Goal: Transaction & Acquisition: Book appointment/travel/reservation

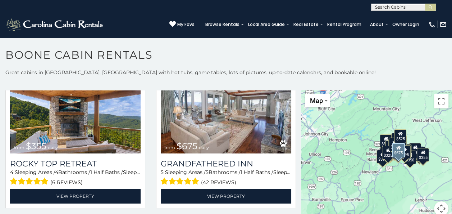
scroll to position [359, 0]
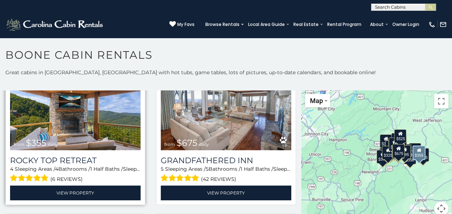
click at [97, 129] on img at bounding box center [75, 106] width 130 height 87
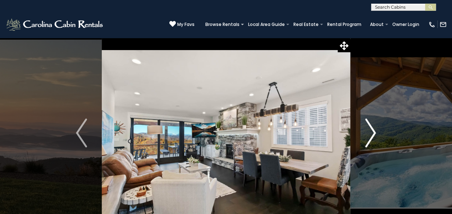
click at [372, 132] on img "Next" at bounding box center [370, 132] width 11 height 29
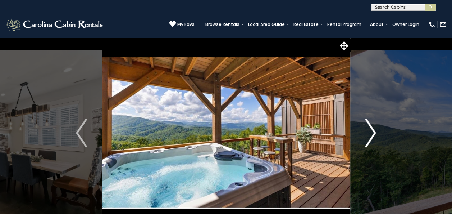
click at [374, 131] on img "Next" at bounding box center [370, 132] width 11 height 29
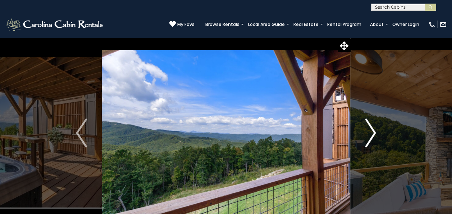
click at [373, 131] on img "Next" at bounding box center [370, 132] width 11 height 29
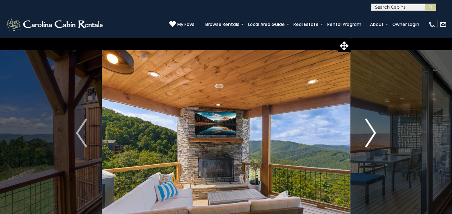
click at [373, 131] on img "Next" at bounding box center [370, 132] width 11 height 29
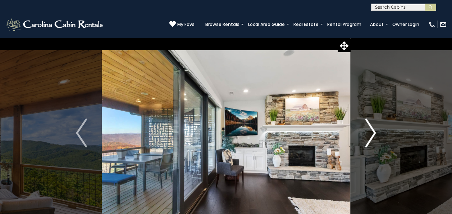
click at [373, 131] on img "Next" at bounding box center [370, 132] width 11 height 29
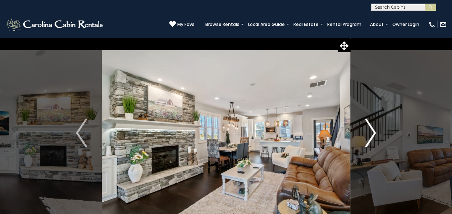
click at [373, 131] on img "Next" at bounding box center [370, 132] width 11 height 29
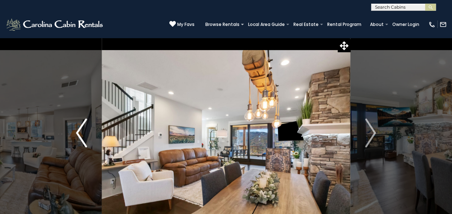
click at [81, 129] on img "Previous" at bounding box center [81, 132] width 11 height 29
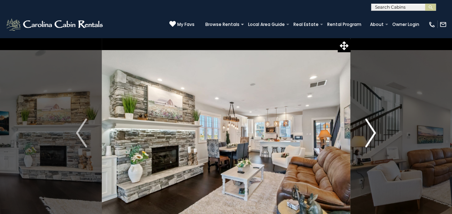
click at [374, 131] on img "Next" at bounding box center [370, 132] width 11 height 29
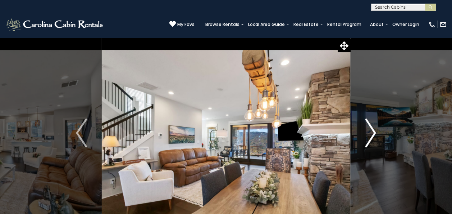
click at [374, 131] on img "Next" at bounding box center [370, 132] width 11 height 29
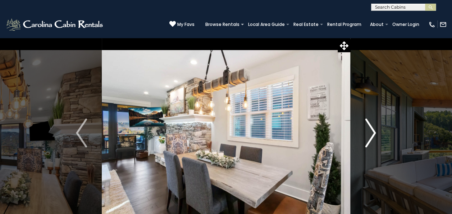
click at [374, 131] on img "Next" at bounding box center [370, 132] width 11 height 29
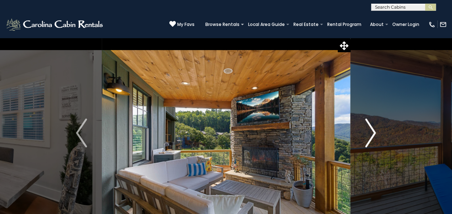
click at [372, 132] on img "Next" at bounding box center [370, 132] width 11 height 29
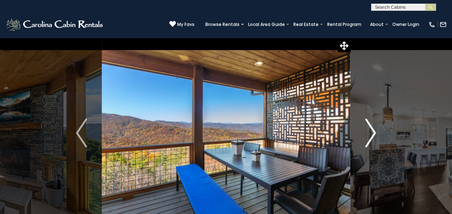
click at [372, 132] on img "Next" at bounding box center [370, 132] width 11 height 29
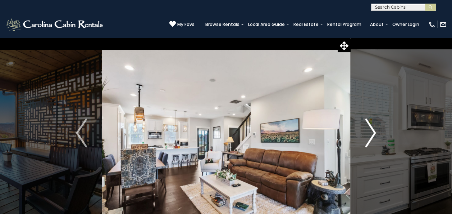
click at [372, 132] on img "Next" at bounding box center [370, 132] width 11 height 29
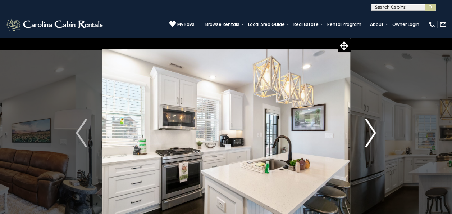
click at [372, 132] on img "Next" at bounding box center [370, 132] width 11 height 29
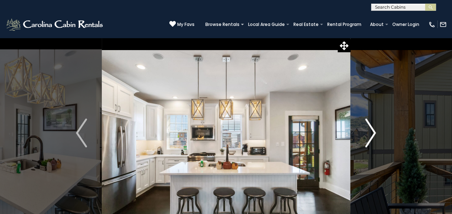
click at [372, 132] on img "Next" at bounding box center [370, 132] width 11 height 29
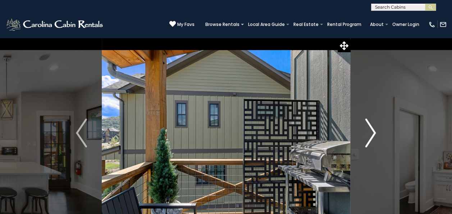
click at [372, 132] on img "Next" at bounding box center [370, 132] width 11 height 29
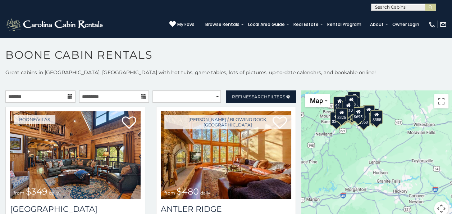
drag, startPoint x: 441, startPoint y: 176, endPoint x: 394, endPoint y: 138, distance: 60.9
click at [394, 138] on div "$349 $480 $525 $315 $355 $675 $635 $930 $400 $451 $330 $400 $485 $460 $395 $255…" at bounding box center [376, 157] width 151 height 134
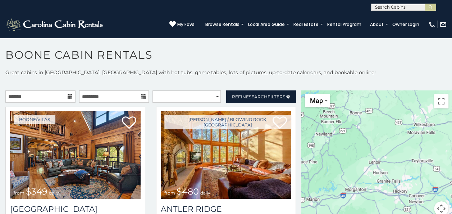
scroll to position [6, 0]
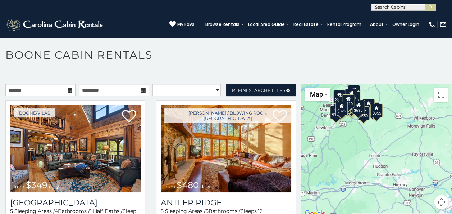
click at [382, 159] on div "$349 $480 $525 $315 $355 $675 $635 $930 $400 $451 $330 $400 $485 $460 $395 $255…" at bounding box center [376, 151] width 151 height 134
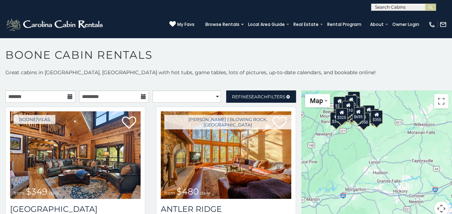
click at [360, 155] on div "$349 $480 $525 $315 $355 $675 $635 $930 $400 $451 $330 $400 $485 $460 $395 $255…" at bounding box center [376, 157] width 151 height 134
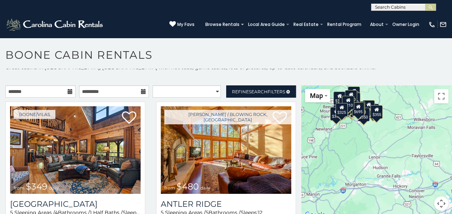
scroll to position [6, 0]
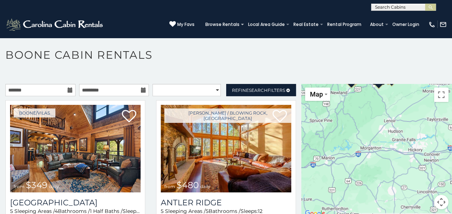
drag, startPoint x: 359, startPoint y: 154, endPoint x: 375, endPoint y: 119, distance: 38.8
click at [375, 119] on div "$349 $480 $525 $315 $355 $675 $635 $930 $400 $451 $330 $400 $485 $460 $395 $255…" at bounding box center [376, 151] width 151 height 134
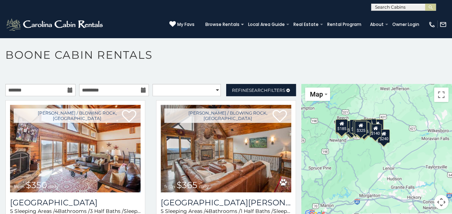
drag, startPoint x: 368, startPoint y: 116, endPoint x: 367, endPoint y: 164, distance: 48.2
click at [367, 164] on div "$350 $365 $345 $355 $375 $220 $325 $240 $275 $175 $345 $190 $165 $420 $250 $170…" at bounding box center [376, 151] width 151 height 134
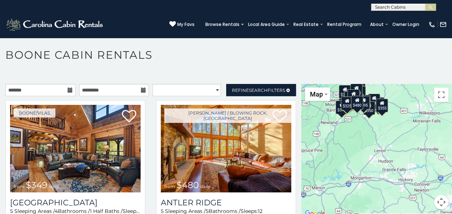
drag, startPoint x: 425, startPoint y: 147, endPoint x: 416, endPoint y: 130, distance: 19.6
click at [416, 130] on div "$349 $480 $525 $315 $355 $675 $635 $930 $400 $451 $330 $400 $485 $460 $395 $255…" at bounding box center [376, 151] width 151 height 134
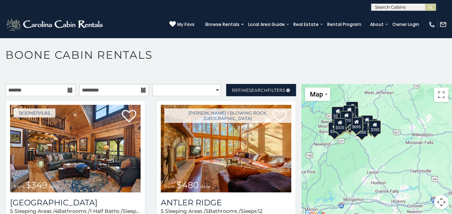
drag, startPoint x: 361, startPoint y: 211, endPoint x: 353, endPoint y: 232, distance: 22.2
click at [353, 213] on html "**********" at bounding box center [226, 108] width 452 height 217
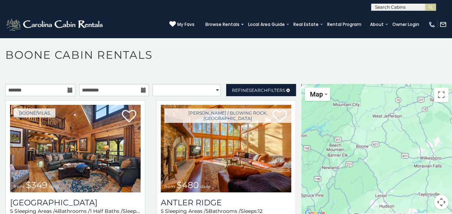
drag, startPoint x: 366, startPoint y: 157, endPoint x: 375, endPoint y: 181, distance: 25.5
click at [375, 181] on div at bounding box center [376, 151] width 151 height 134
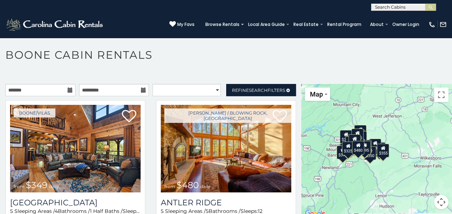
click at [437, 200] on button "Map camera controls" at bounding box center [441, 201] width 14 height 14
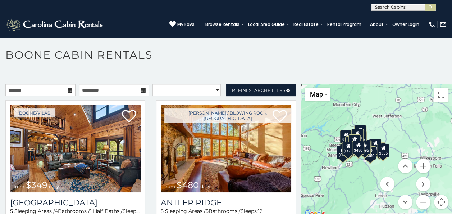
click at [418, 201] on button "Zoom out" at bounding box center [423, 201] width 14 height 14
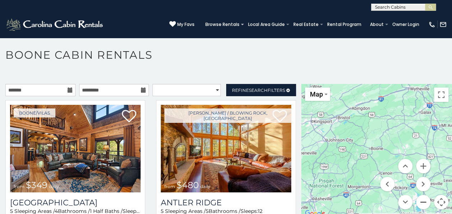
click at [418, 201] on button "Zoom out" at bounding box center [423, 201] width 14 height 14
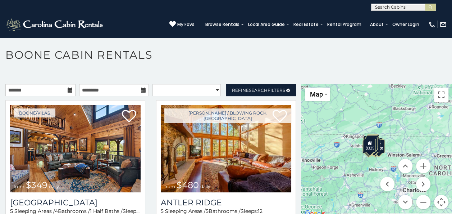
click at [418, 201] on button "Zoom out" at bounding box center [423, 201] width 14 height 14
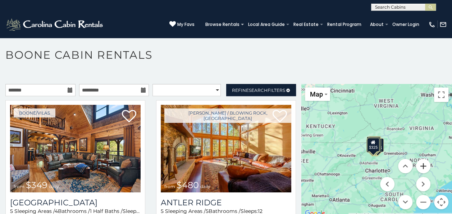
click at [420, 166] on button "Zoom in" at bounding box center [423, 166] width 14 height 14
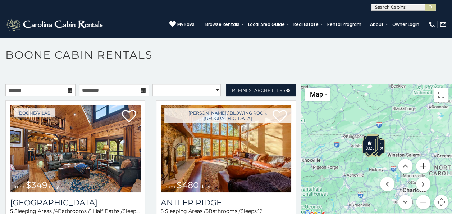
click at [420, 166] on button "Zoom in" at bounding box center [423, 166] width 14 height 14
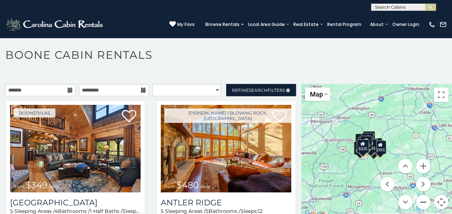
click at [418, 205] on button "Zoom out" at bounding box center [423, 201] width 14 height 14
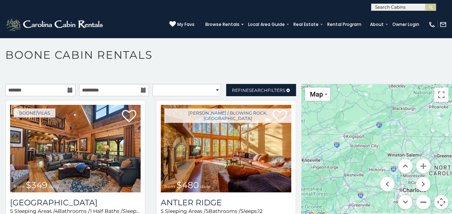
click at [418, 205] on button "Zoom out" at bounding box center [423, 201] width 14 height 14
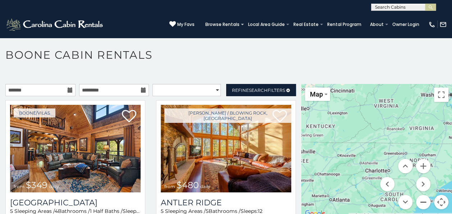
click at [418, 204] on button "Zoom out" at bounding box center [423, 201] width 14 height 14
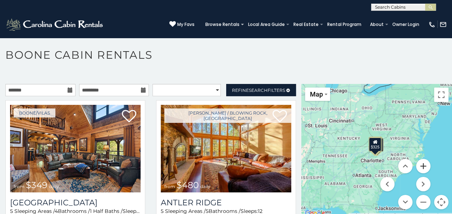
click at [421, 164] on button "Zoom in" at bounding box center [423, 166] width 14 height 14
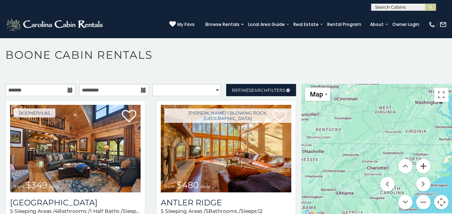
click at [421, 165] on button "Zoom in" at bounding box center [423, 166] width 14 height 14
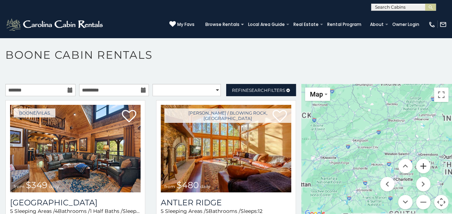
click at [421, 165] on button "Zoom in" at bounding box center [423, 166] width 14 height 14
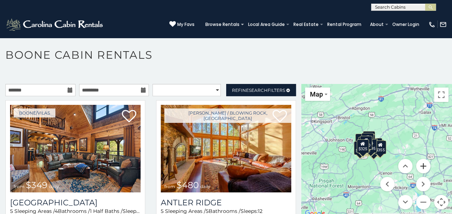
click at [421, 165] on button "Zoom in" at bounding box center [423, 166] width 14 height 14
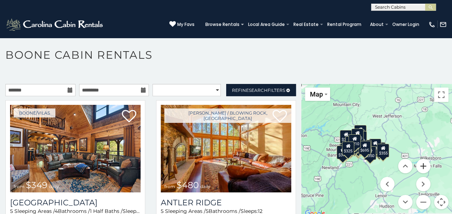
click at [421, 165] on button "Zoom in" at bounding box center [423, 166] width 14 height 14
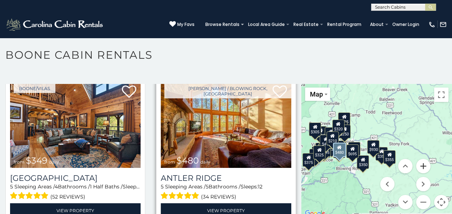
scroll to position [36, 0]
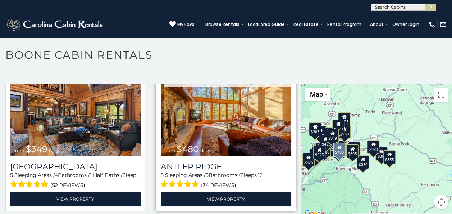
click at [248, 130] on img at bounding box center [226, 112] width 130 height 87
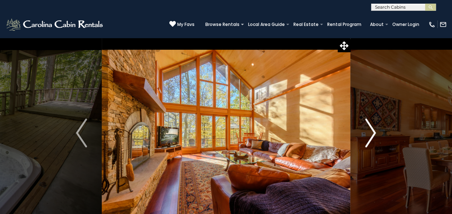
click at [372, 133] on img "Next" at bounding box center [370, 132] width 11 height 29
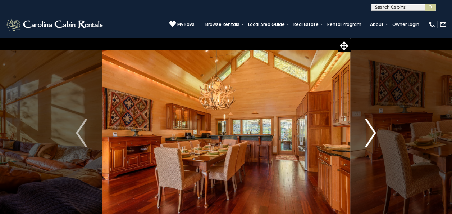
click at [372, 133] on img "Next" at bounding box center [370, 132] width 11 height 29
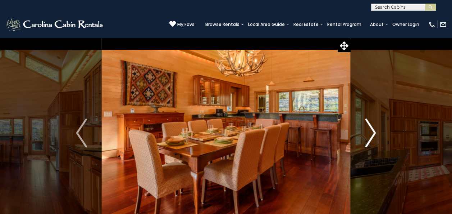
click at [372, 133] on img "Next" at bounding box center [370, 132] width 11 height 29
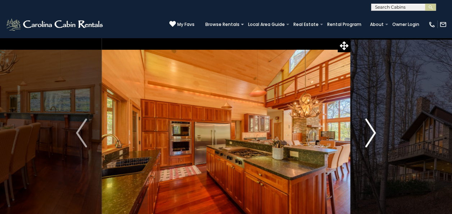
click at [372, 133] on img "Next" at bounding box center [370, 132] width 11 height 29
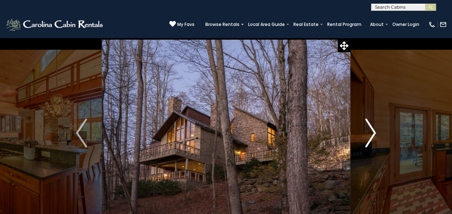
click at [372, 133] on img "Next" at bounding box center [370, 132] width 11 height 29
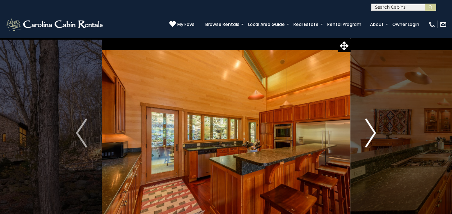
click at [372, 133] on img "Next" at bounding box center [370, 132] width 11 height 29
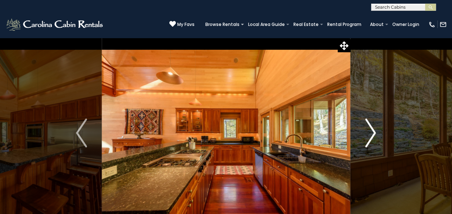
click at [372, 133] on img "Next" at bounding box center [370, 132] width 11 height 29
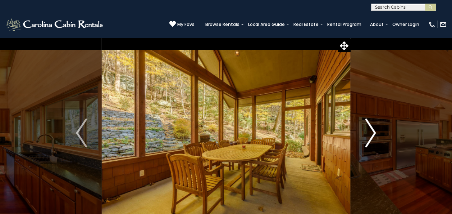
click at [372, 132] on img "Next" at bounding box center [370, 132] width 11 height 29
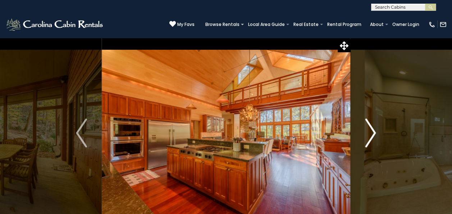
click at [374, 131] on img "Next" at bounding box center [370, 132] width 11 height 29
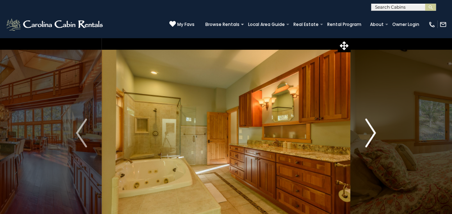
click at [374, 131] on img "Next" at bounding box center [370, 132] width 11 height 29
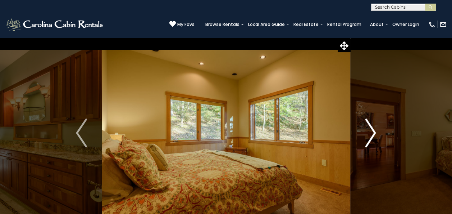
click at [374, 131] on img "Next" at bounding box center [370, 132] width 11 height 29
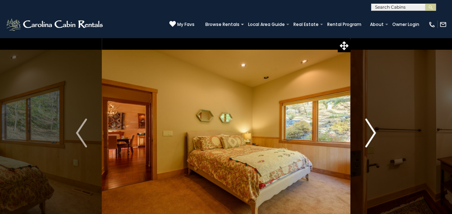
click at [374, 131] on img "Next" at bounding box center [370, 132] width 11 height 29
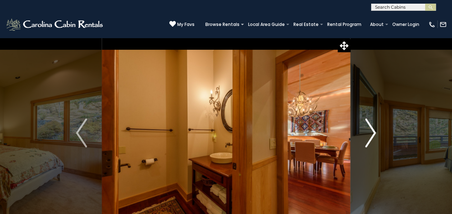
click at [374, 131] on img "Next" at bounding box center [370, 132] width 11 height 29
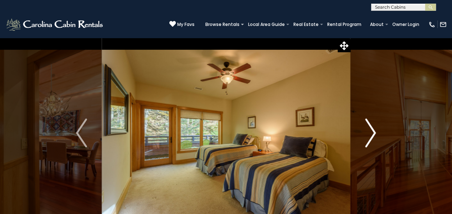
click at [374, 131] on img "Next" at bounding box center [370, 132] width 11 height 29
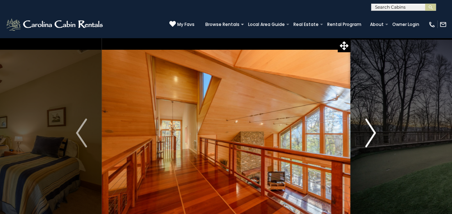
click at [374, 131] on img "Next" at bounding box center [370, 132] width 11 height 29
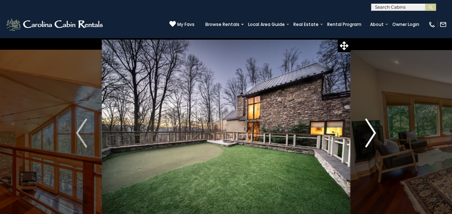
click at [374, 131] on img "Next" at bounding box center [370, 132] width 11 height 29
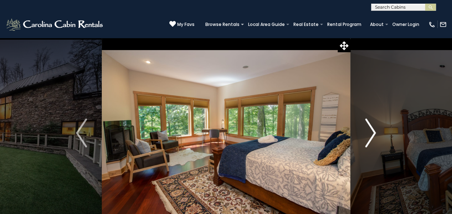
click at [374, 131] on img "Next" at bounding box center [370, 132] width 11 height 29
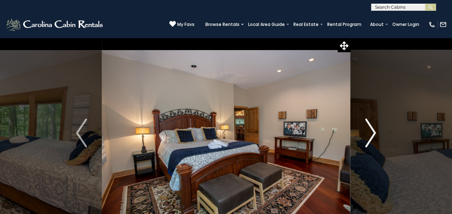
click at [372, 131] on img "Next" at bounding box center [370, 132] width 11 height 29
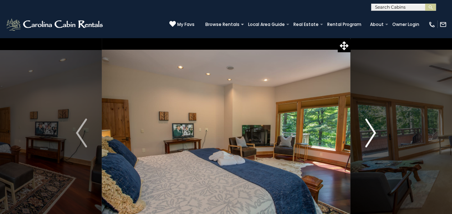
click at [372, 131] on img "Next" at bounding box center [370, 132] width 11 height 29
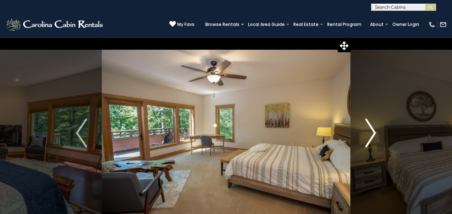
click at [372, 131] on img "Next" at bounding box center [370, 132] width 11 height 29
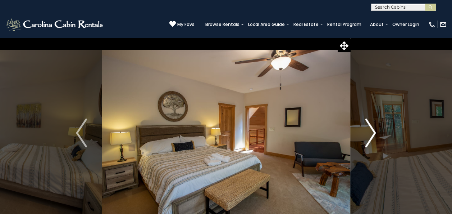
click at [372, 131] on img "Next" at bounding box center [370, 132] width 11 height 29
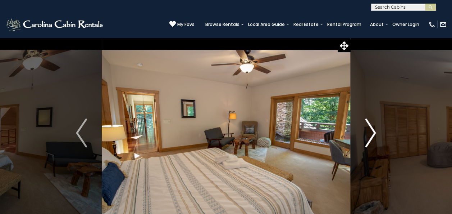
click at [372, 131] on img "Next" at bounding box center [370, 132] width 11 height 29
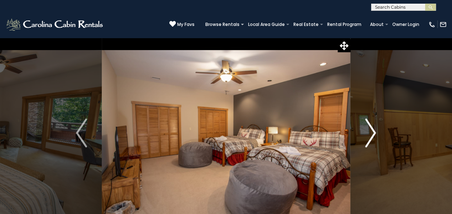
click at [372, 131] on img "Next" at bounding box center [370, 132] width 11 height 29
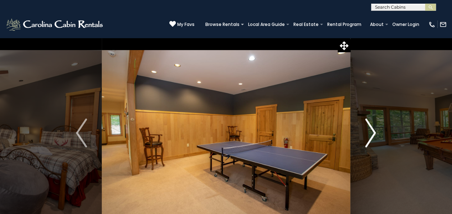
click at [372, 131] on img "Next" at bounding box center [370, 132] width 11 height 29
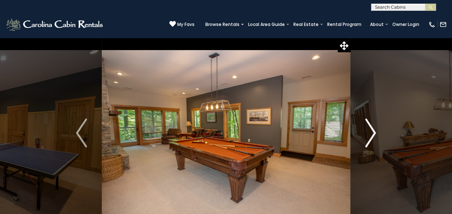
click at [372, 131] on img "Next" at bounding box center [370, 132] width 11 height 29
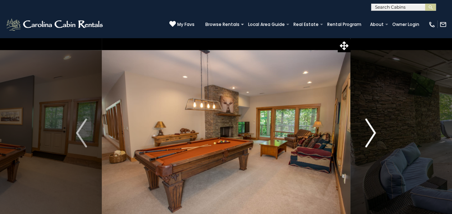
click at [372, 131] on img "Next" at bounding box center [370, 132] width 11 height 29
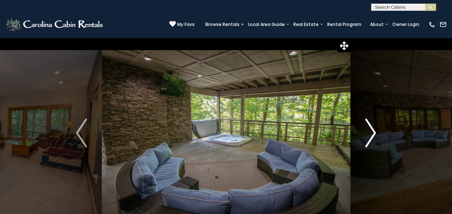
click at [374, 132] on img "Next" at bounding box center [370, 132] width 11 height 29
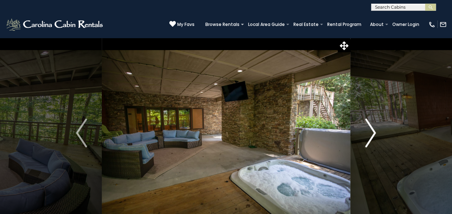
click at [373, 129] on img "Next" at bounding box center [370, 132] width 11 height 29
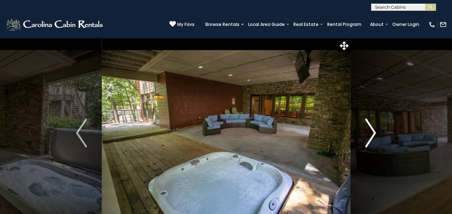
click at [373, 129] on img "Next" at bounding box center [370, 132] width 11 height 29
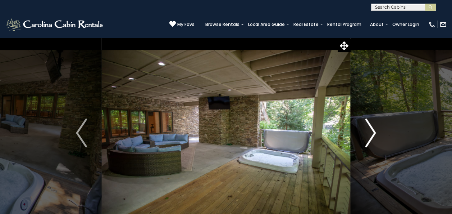
click at [373, 129] on img "Next" at bounding box center [370, 132] width 11 height 29
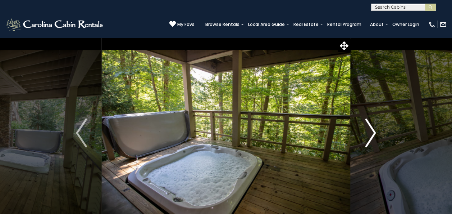
click at [373, 129] on img "Next" at bounding box center [370, 132] width 11 height 29
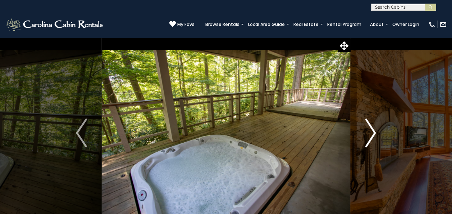
click at [373, 129] on img "Next" at bounding box center [370, 132] width 11 height 29
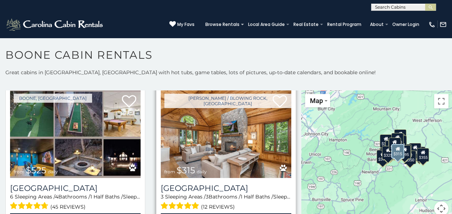
scroll to position [180, 0]
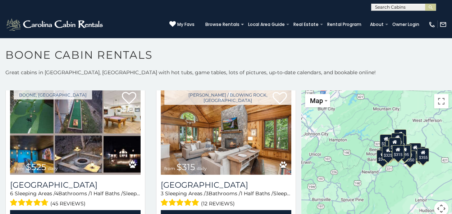
click at [437, 207] on button "Map camera controls" at bounding box center [441, 208] width 14 height 14
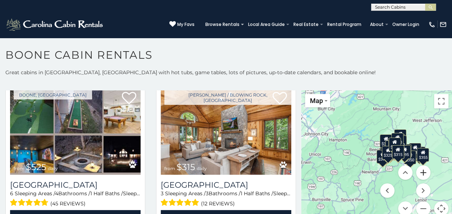
click at [420, 174] on button "Zoom in" at bounding box center [423, 172] width 14 height 14
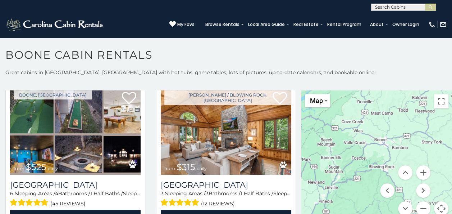
drag, startPoint x: 398, startPoint y: 153, endPoint x: 350, endPoint y: 148, distance: 48.4
click at [350, 148] on div at bounding box center [376, 157] width 151 height 134
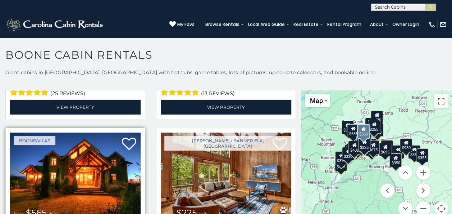
scroll to position [1222, 0]
click at [81, 154] on img at bounding box center [75, 175] width 130 height 87
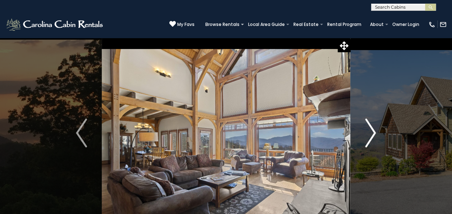
click at [373, 130] on img "Next" at bounding box center [370, 132] width 11 height 29
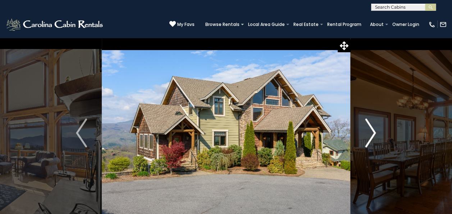
click at [374, 132] on img "Next" at bounding box center [370, 132] width 11 height 29
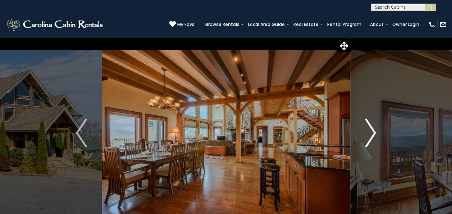
click at [374, 131] on img "Next" at bounding box center [370, 132] width 11 height 29
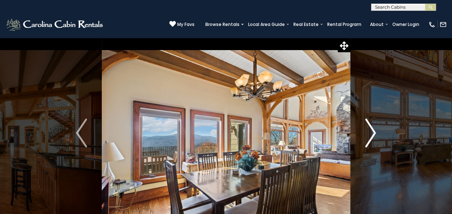
click at [374, 132] on img "Next" at bounding box center [370, 132] width 11 height 29
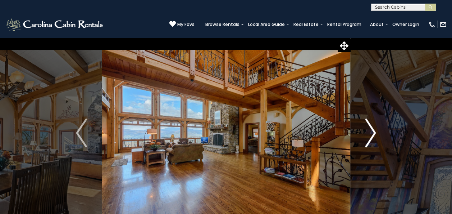
click at [374, 132] on img "Next" at bounding box center [370, 132] width 11 height 29
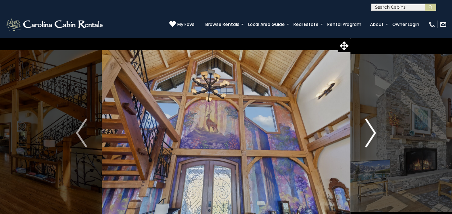
click at [374, 134] on img "Next" at bounding box center [370, 132] width 11 height 29
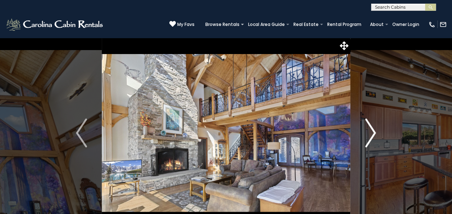
click at [374, 134] on img "Next" at bounding box center [370, 132] width 11 height 29
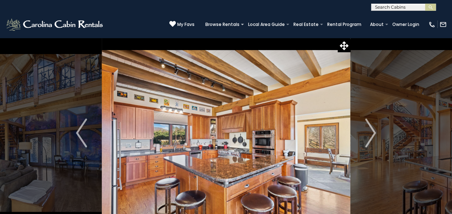
click at [220, 182] on img at bounding box center [226, 132] width 248 height 191
click at [371, 134] on img "Next" at bounding box center [370, 132] width 11 height 29
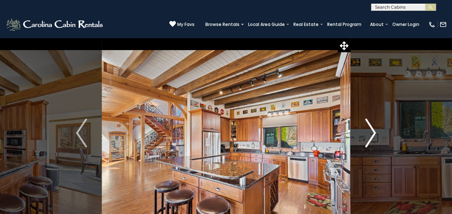
click at [374, 132] on img "Next" at bounding box center [370, 132] width 11 height 29
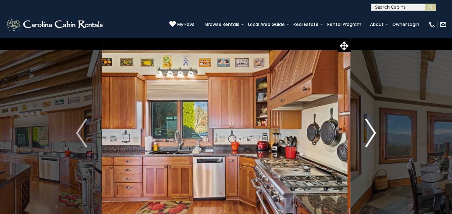
click at [374, 133] on img "Next" at bounding box center [370, 132] width 11 height 29
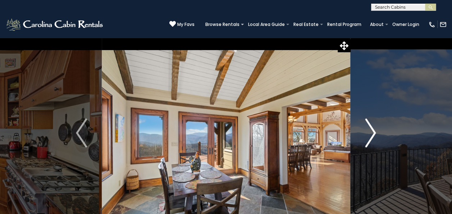
click at [374, 133] on img "Next" at bounding box center [370, 132] width 11 height 29
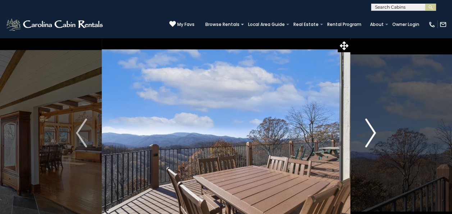
click at [374, 133] on img "Next" at bounding box center [370, 132] width 11 height 29
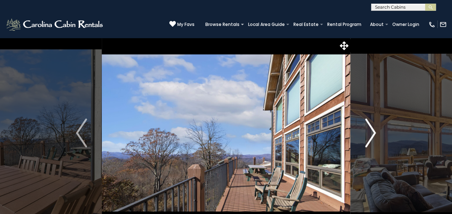
click at [374, 133] on img "Next" at bounding box center [370, 132] width 11 height 29
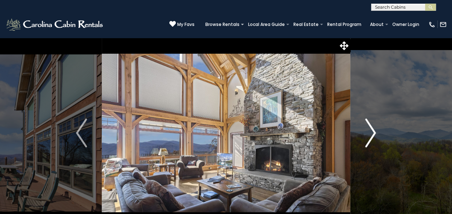
click at [374, 133] on img "Next" at bounding box center [370, 132] width 11 height 29
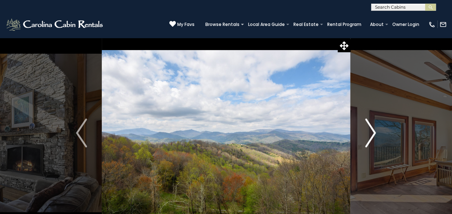
click at [373, 130] on img "Next" at bounding box center [370, 132] width 11 height 29
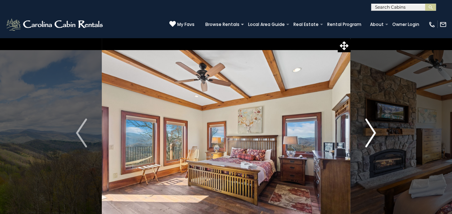
click at [372, 130] on img "Next" at bounding box center [370, 132] width 11 height 29
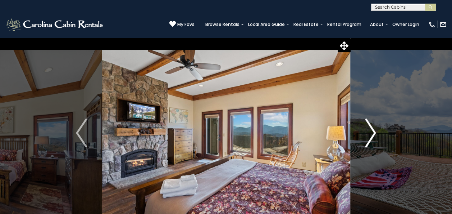
click at [372, 130] on img "Next" at bounding box center [370, 132] width 11 height 29
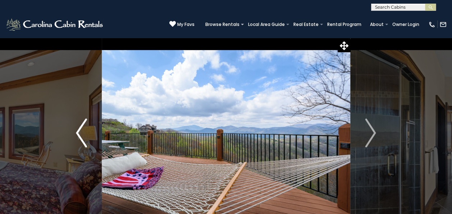
click at [80, 134] on img "Previous" at bounding box center [81, 132] width 11 height 29
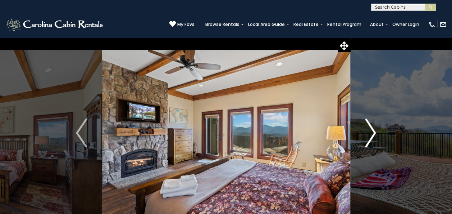
click at [374, 132] on img "Next" at bounding box center [370, 132] width 11 height 29
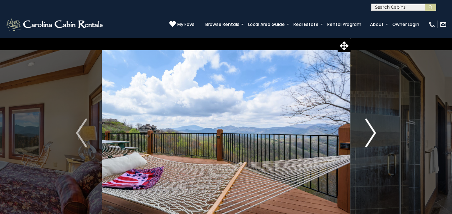
click at [372, 133] on img "Next" at bounding box center [370, 132] width 11 height 29
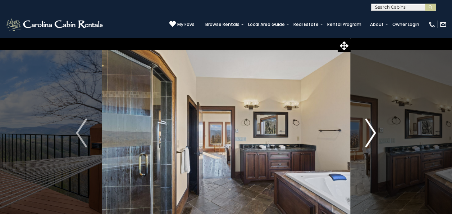
click at [372, 133] on img "Next" at bounding box center [370, 132] width 11 height 29
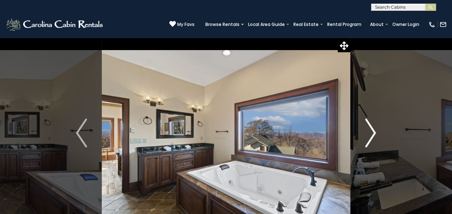
click at [372, 133] on img "Next" at bounding box center [370, 132] width 11 height 29
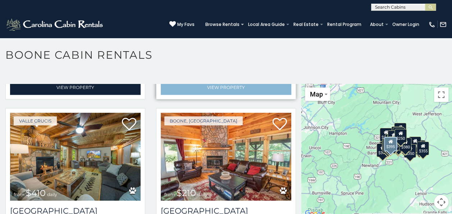
scroll to position [2013, 0]
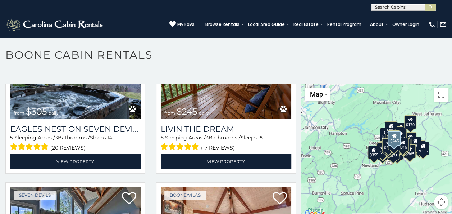
scroll to position [3690, 0]
